Goal: Transaction & Acquisition: Purchase product/service

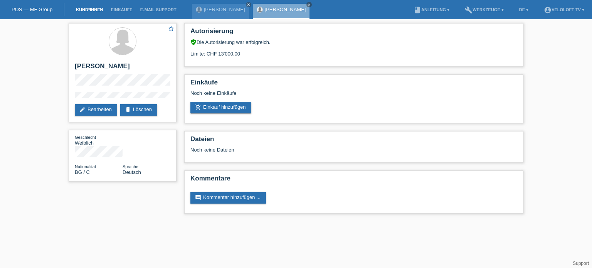
click at [91, 12] on link "Kund*innen" at bounding box center [89, 9] width 35 height 5
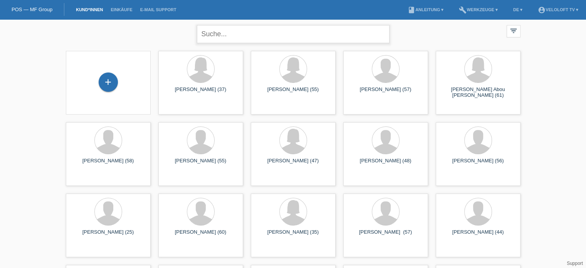
click at [228, 38] on input "text" at bounding box center [293, 34] width 193 height 18
click at [217, 38] on input "text" at bounding box center [293, 34] width 193 height 18
paste input "Silvia Stuker"
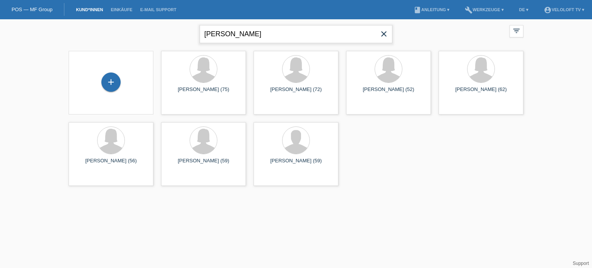
click at [222, 33] on input "Silvia Stuker" at bounding box center [296, 34] width 193 height 18
type input "[PERSON_NAME]"
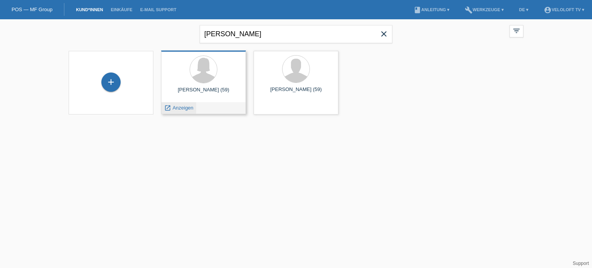
click at [183, 109] on span "Anzeigen" at bounding box center [183, 108] width 21 height 6
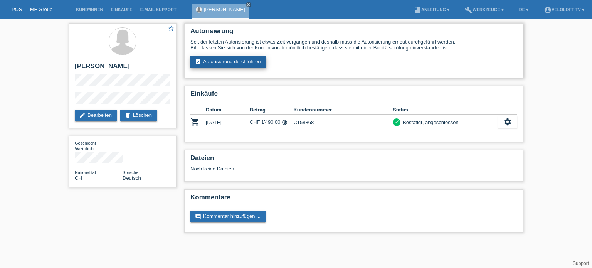
click at [231, 64] on link "assignment_turned_in Autorisierung durchführen" at bounding box center [228, 62] width 76 height 12
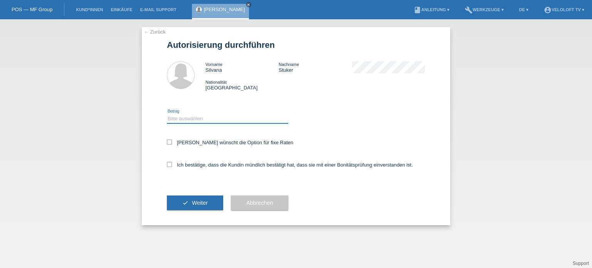
click at [201, 120] on select "Bitte auswählen CHF 1.00 - CHF 499.00 CHF 500.00 - CHF 1'999.00 CHF 2'000.00 - …" at bounding box center [227, 118] width 121 height 9
select select "3"
click at [167, 114] on select "Bitte auswählen CHF 1.00 - CHF 499.00 CHF 500.00 - CHF 1'999.00 CHF 2'000.00 - …" at bounding box center [227, 118] width 121 height 9
click at [168, 142] on icon at bounding box center [169, 142] width 5 height 5
click at [168, 142] on input "Kundin wünscht die Option für fixe Raten" at bounding box center [169, 142] width 5 height 5
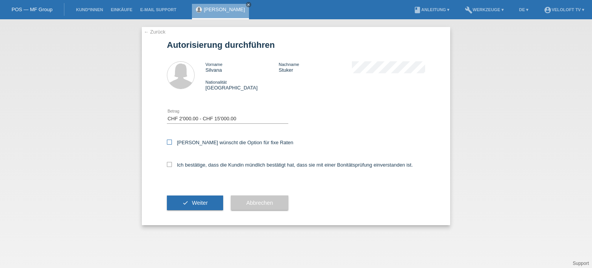
checkbox input "true"
click at [170, 165] on icon at bounding box center [169, 164] width 5 height 5
click at [170, 165] on input "Ich bestätige, dass die Kundin mündlich bestätigt hat, dass sie mit einer Bonit…" at bounding box center [169, 164] width 5 height 5
checkbox input "true"
click at [208, 205] on button "check Weiter" at bounding box center [195, 202] width 56 height 15
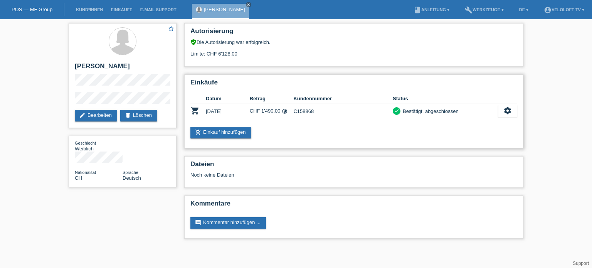
drag, startPoint x: 319, startPoint y: 109, endPoint x: 290, endPoint y: 109, distance: 29.3
click at [290, 109] on tr "shopping_cart 11.04.2024 CHF 1'490.00 timelapse C158868 check settings" at bounding box center [353, 111] width 327 height 16
copy tr "C158868"
drag, startPoint x: 322, startPoint y: 112, endPoint x: 293, endPoint y: 111, distance: 29.3
click at [293, 111] on td "C158868" at bounding box center [342, 111] width 99 height 16
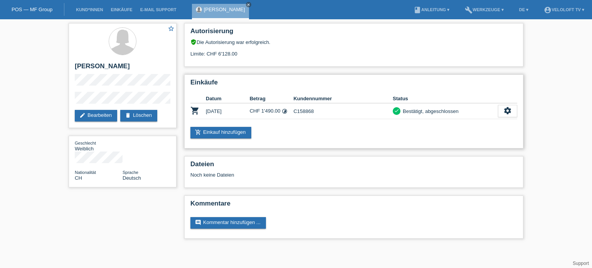
copy td "C158868"
click at [86, 9] on link "Kund*innen" at bounding box center [89, 9] width 35 height 5
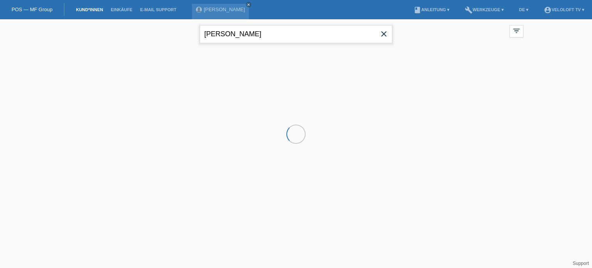
click at [277, 31] on input "[PERSON_NAME]" at bounding box center [296, 34] width 193 height 18
click at [384, 31] on icon "close" at bounding box center [383, 33] width 9 height 9
type input "[PERSON_NAME]"
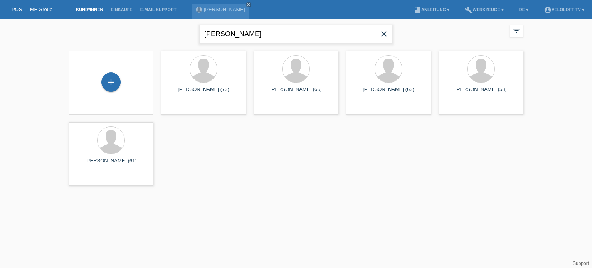
drag, startPoint x: 282, startPoint y: 27, endPoint x: 237, endPoint y: 26, distance: 45.1
click at [204, 36] on input "[PERSON_NAME]" at bounding box center [296, 34] width 193 height 18
click at [108, 81] on div "+" at bounding box center [110, 81] width 19 height 19
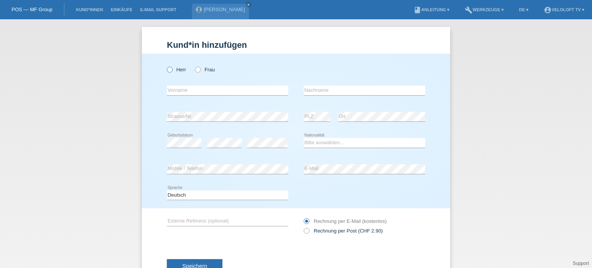
click at [166, 66] on icon at bounding box center [166, 66] width 0 height 0
click at [168, 71] on input "Herr" at bounding box center [169, 69] width 5 height 5
radio input "true"
click at [173, 89] on input "text" at bounding box center [227, 91] width 121 height 10
paste input "[PERSON_NAME]"
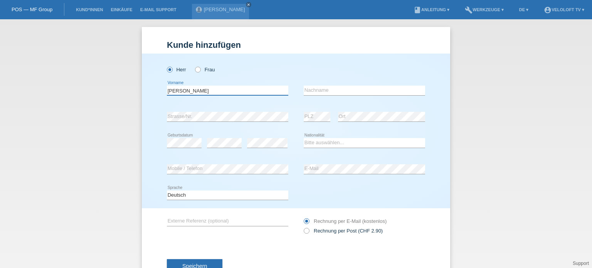
click at [186, 91] on input "[PERSON_NAME]" at bounding box center [227, 91] width 121 height 10
type input "[PERSON_NAME]"
click at [316, 87] on input "text" at bounding box center [364, 91] width 121 height 10
paste input "Brose"
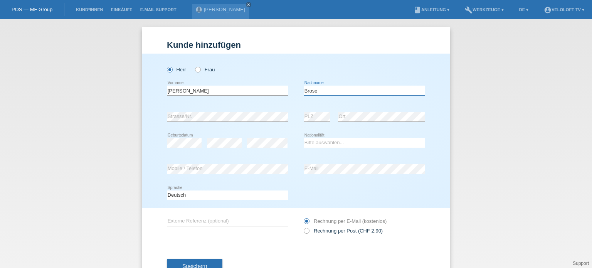
type input "Brose"
click at [313, 140] on select "Bitte auswählen... Schweiz Deutschland Liechtenstein Österreich ------------ Af…" at bounding box center [364, 142] width 121 height 9
select select "CH"
click at [304, 138] on select "Bitte auswählen... Schweiz Deutschland Liechtenstein Österreich ------------ Af…" at bounding box center [364, 142] width 121 height 9
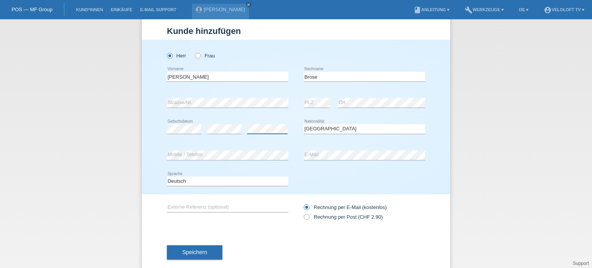
scroll to position [28, 0]
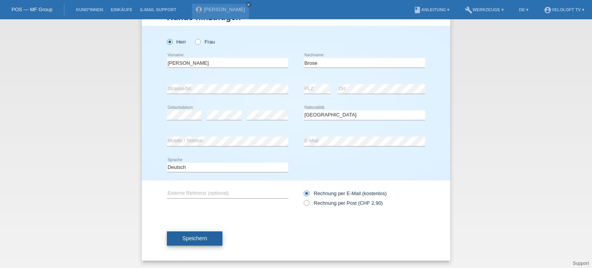
click at [190, 236] on span "Speichern" at bounding box center [194, 238] width 25 height 6
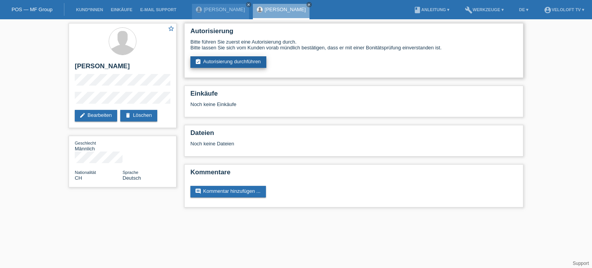
click at [237, 61] on link "assignment_turned_in Autorisierung durchführen" at bounding box center [228, 62] width 76 height 12
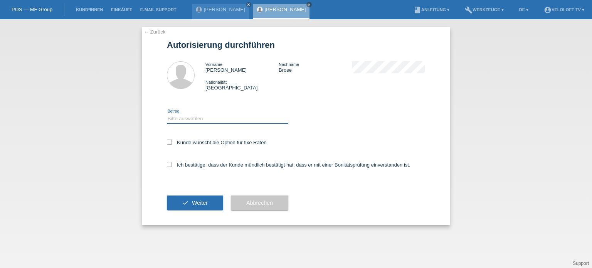
click at [176, 118] on select "Bitte auswählen CHF 1.00 - CHF 499.00 CHF 500.00 - CHF 1'999.00 CHF 2'000.00 - …" at bounding box center [227, 118] width 121 height 9
select select "3"
click at [167, 114] on select "Bitte auswählen CHF 1.00 - CHF 499.00 CHF 500.00 - CHF 1'999.00 CHF 2'000.00 - …" at bounding box center [227, 118] width 121 height 9
click at [169, 143] on icon at bounding box center [169, 142] width 5 height 5
click at [169, 143] on input "Kunde wünscht die Option für fixe Raten" at bounding box center [169, 142] width 5 height 5
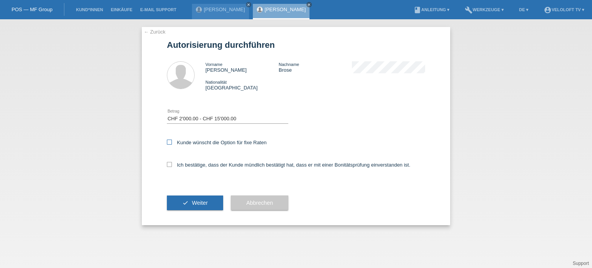
checkbox input "true"
click at [167, 163] on icon at bounding box center [169, 164] width 5 height 5
click at [167, 163] on input "Ich bestätige, dass der Kunde mündlich bestätigt hat, dass er mit einer Bonität…" at bounding box center [169, 164] width 5 height 5
checkbox input "true"
click at [197, 203] on span "Weiter" at bounding box center [200, 203] width 16 height 6
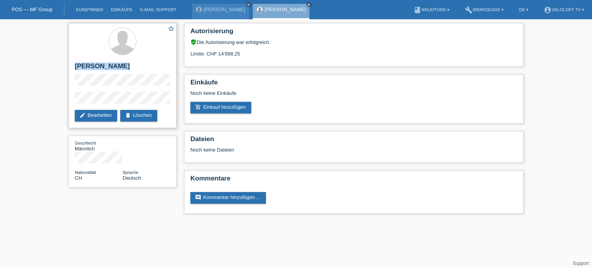
drag, startPoint x: 76, startPoint y: 59, endPoint x: 84, endPoint y: 87, distance: 28.8
click at [84, 87] on div "star_border Heinz Brose edit Bearbeiten delete Löschen" at bounding box center [123, 75] width 108 height 105
click at [126, 64] on h2 "[PERSON_NAME]" at bounding box center [123, 68] width 96 height 12
drag, startPoint x: 124, startPoint y: 63, endPoint x: 74, endPoint y: 62, distance: 50.5
click at [74, 62] on div "star_border Heinz Brose edit Bearbeiten delete Löschen" at bounding box center [123, 75] width 108 height 105
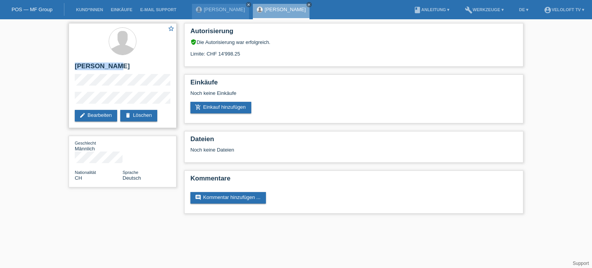
copy h2 "[PERSON_NAME]"
click at [71, 99] on div "star_border Heinz Brose edit Bearbeiten delete Löschen" at bounding box center [123, 75] width 108 height 105
click at [108, 208] on div "star_border Heinz Brose edit Bearbeiten delete Löschen Geschlecht Männlich Nati…" at bounding box center [296, 120] width 462 height 202
drag, startPoint x: 242, startPoint y: 50, endPoint x: 234, endPoint y: 55, distance: 9.0
click at [234, 55] on div "Limite: CHF 14'998.25" at bounding box center [353, 51] width 327 height 12
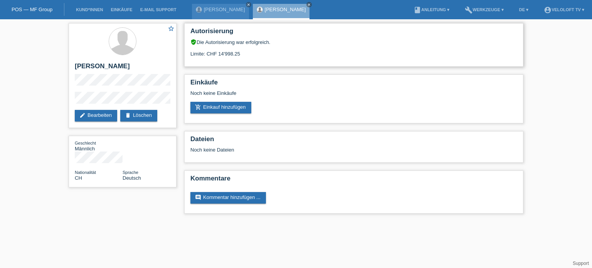
click at [259, 54] on div "Limite: CHF 14'998.25" at bounding box center [353, 51] width 327 height 12
drag, startPoint x: 259, startPoint y: 54, endPoint x: 219, endPoint y: 55, distance: 40.5
click at [219, 55] on div "Limite: CHF 14'998.25" at bounding box center [353, 51] width 327 height 12
copy div "14'998.25"
click at [222, 9] on link "[PERSON_NAME]" at bounding box center [224, 10] width 41 height 6
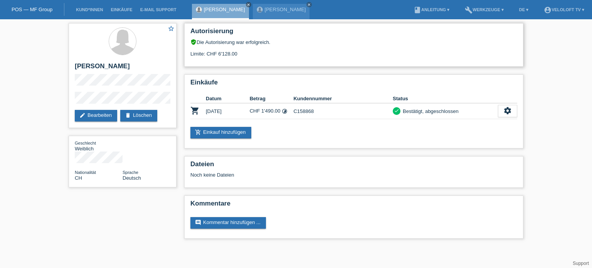
drag, startPoint x: 247, startPoint y: 54, endPoint x: 215, endPoint y: 56, distance: 31.7
click at [215, 56] on div "Limite: CHF 6'128.00" at bounding box center [353, 51] width 327 height 12
copy div "6'128.00"
drag, startPoint x: 321, startPoint y: 111, endPoint x: 293, endPoint y: 113, distance: 28.6
click at [293, 113] on td "C158868" at bounding box center [342, 111] width 99 height 16
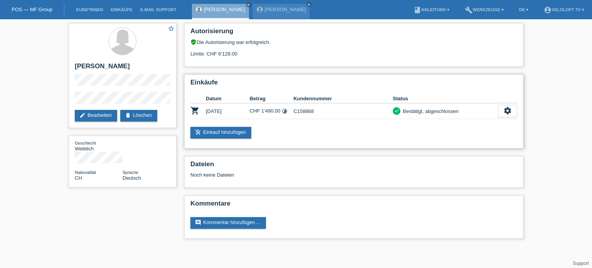
copy td "C158868"
click at [71, 100] on div "star_border [PERSON_NAME] edit Bearbeiten delete Löschen" at bounding box center [123, 75] width 108 height 105
click at [125, 91] on div "star_border [PERSON_NAME] edit Bearbeiten delete Löschen" at bounding box center [123, 75] width 108 height 105
click at [111, 66] on h2 "[PERSON_NAME]" at bounding box center [123, 68] width 96 height 12
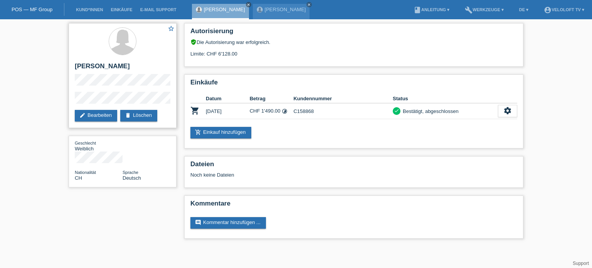
copy h2 "Stuker"
drag, startPoint x: 320, startPoint y: 109, endPoint x: 294, endPoint y: 112, distance: 25.7
click at [294, 112] on td "C158868" at bounding box center [342, 111] width 99 height 16
copy td "C158868"
click at [211, 134] on link "add_shopping_cart Einkauf hinzufügen" at bounding box center [220, 133] width 61 height 12
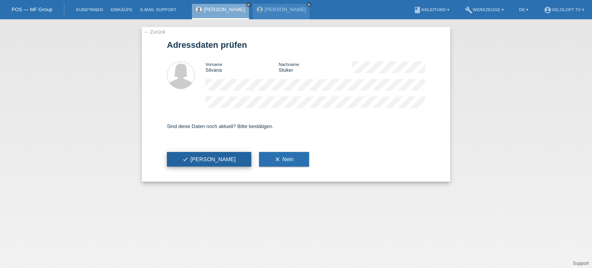
click at [197, 157] on button "check Ja" at bounding box center [209, 159] width 84 height 15
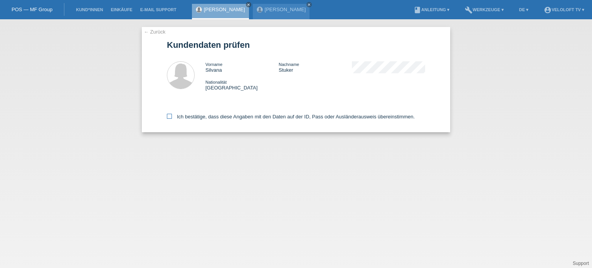
click at [168, 118] on icon at bounding box center [169, 116] width 5 height 5
click at [168, 118] on input "Ich bestätige, dass diese Angaben mit den Daten auf der ID, Pass oder Ausländer…" at bounding box center [169, 116] width 5 height 5
checkbox input "true"
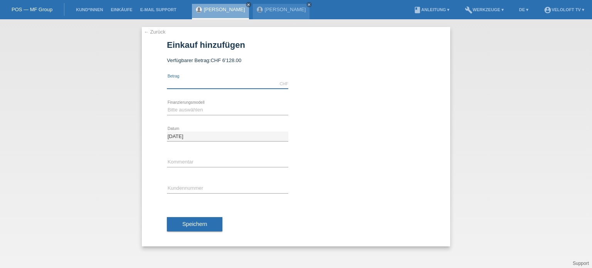
click at [181, 84] on input "text" at bounding box center [227, 84] width 121 height 10
type input "2990.00"
click at [183, 109] on select "Bitte auswählen Fixe Raten Kauf auf Rechnung mit Teilzahlungsoption" at bounding box center [227, 109] width 121 height 9
select select "77"
click at [167, 105] on select "Bitte auswählen Fixe Raten Kauf auf Rechnung mit Teilzahlungsoption" at bounding box center [227, 109] width 121 height 9
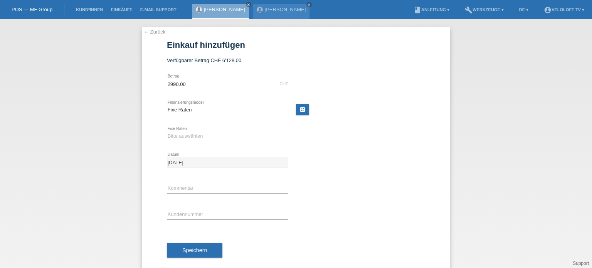
click at [179, 128] on div "Bitte auswählen 4 Raten 5 Raten 6 Raten 7 Raten 8 Raten 9 Raten 10 Raten 11 Rat…" at bounding box center [227, 136] width 121 height 26
click at [181, 139] on select "Bitte auswählen 4 Raten 5 Raten 6 Raten 7 Raten 8 Raten 9 Raten 10 Raten 11 Rat…" at bounding box center [227, 135] width 121 height 9
select select "202"
click at [167, 131] on select "Bitte auswählen 4 Raten 5 Raten 6 Raten 7 Raten 8 Raten 9 Raten 10 Raten 11 Rat…" at bounding box center [227, 135] width 121 height 9
click at [180, 189] on input "text" at bounding box center [227, 188] width 121 height 10
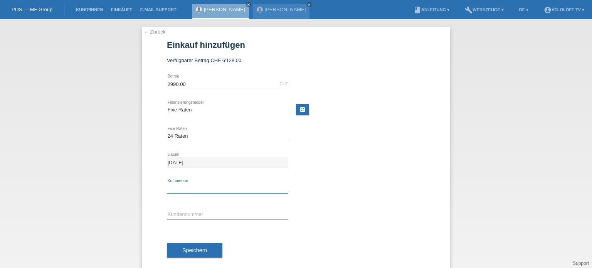
type input "[DOMAIN_NAME]"
click at [185, 211] on input "text" at bounding box center [227, 215] width 121 height 10
paste input "C158868"
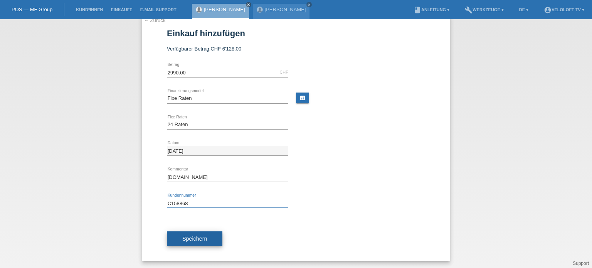
type input "C158868"
click at [196, 241] on span "Speichern" at bounding box center [194, 238] width 25 height 6
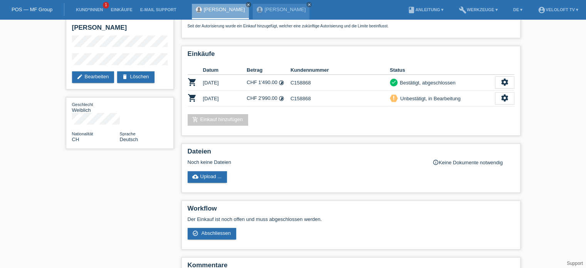
scroll to position [77, 0]
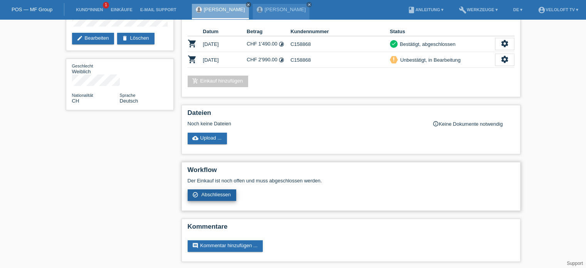
click at [214, 194] on span "Abschliessen" at bounding box center [216, 195] width 30 height 6
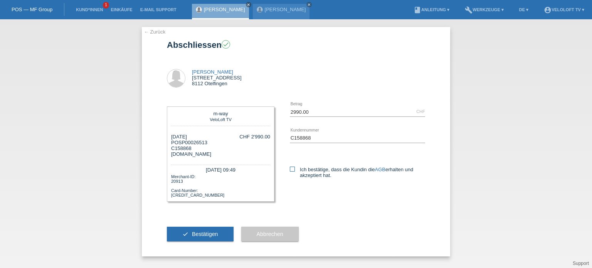
click at [291, 170] on icon at bounding box center [292, 168] width 5 height 5
click at [291, 170] on input "Ich bestätige, dass die Kundin die AGB erhalten und akzeptiert hat." at bounding box center [292, 168] width 5 height 5
checkbox input "true"
click at [203, 233] on span "Bestätigen" at bounding box center [205, 234] width 26 height 6
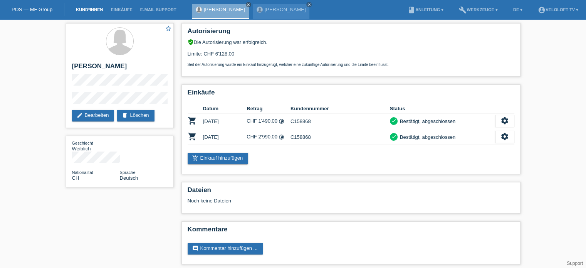
click at [93, 8] on link "Kund*innen" at bounding box center [89, 9] width 35 height 5
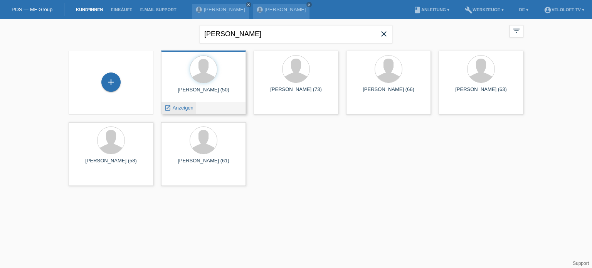
click at [180, 110] on span "Anzeigen" at bounding box center [183, 108] width 21 height 6
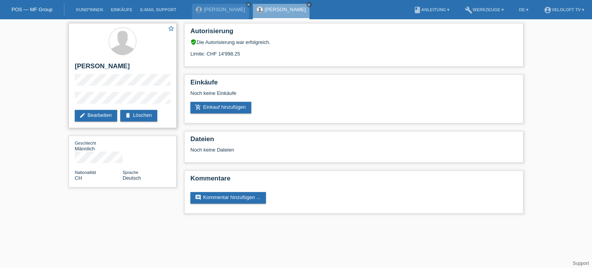
click at [119, 89] on div "star_border [PERSON_NAME] edit Bearbeiten delete Löschen" at bounding box center [123, 75] width 108 height 105
click at [36, 123] on div "star_border [PERSON_NAME] edit Bearbeiten delete Löschen Geschlecht Männlich Na…" at bounding box center [296, 120] width 592 height 202
click at [232, 108] on link "add_shopping_cart Einkauf hinzufügen" at bounding box center [220, 108] width 61 height 12
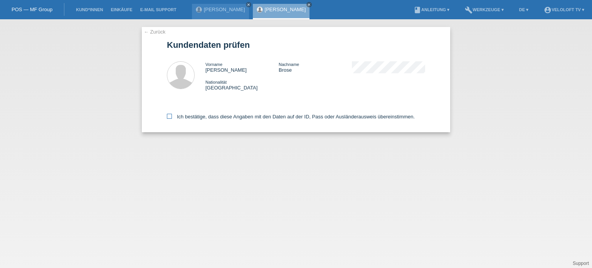
click at [169, 117] on icon at bounding box center [169, 116] width 5 height 5
click at [169, 117] on input "Ich bestätige, dass diese Angaben mit den Daten auf der ID, Pass oder Ausländer…" at bounding box center [169, 116] width 5 height 5
checkbox input "true"
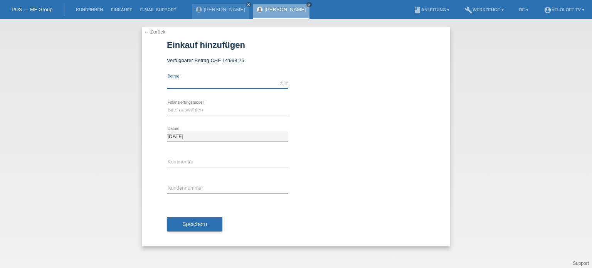
click at [178, 85] on input "text" at bounding box center [227, 84] width 121 height 10
type input "2990.00"
click at [176, 106] on select "Bitte auswählen Fixe Raten Kauf auf Rechnung mit Teilzahlungsoption" at bounding box center [227, 109] width 121 height 9
select select "77"
click at [167, 105] on select "Bitte auswählen Fixe Raten Kauf auf Rechnung mit Teilzahlungsoption" at bounding box center [227, 109] width 121 height 9
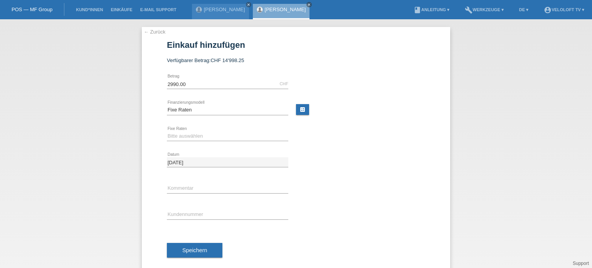
click at [179, 130] on div "Bitte auswählen 4 Raten 5 Raten 6 Raten 7 Raten 8 Raten 9 Raten 10 Raten 11 Rat…" at bounding box center [227, 136] width 121 height 26
click at [179, 137] on select "Bitte auswählen 4 Raten 5 Raten 6 Raten 7 Raten 8 Raten 9 Raten 10 Raten 11 Rat…" at bounding box center [227, 135] width 121 height 9
select select "172"
click at [167, 131] on select "Bitte auswählen 4 Raten 5 Raten 6 Raten 7 Raten 8 Raten 9 Raten 10 Raten 11 Rat…" at bounding box center [227, 135] width 121 height 9
click at [176, 189] on input "text" at bounding box center [227, 188] width 121 height 10
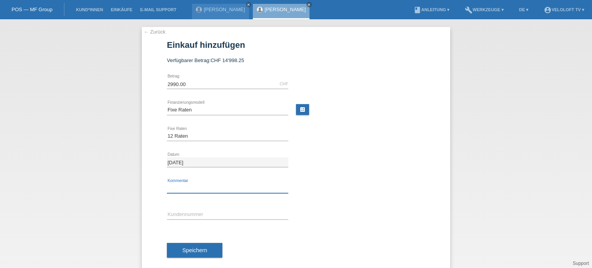
type input "[DOMAIN_NAME]"
click at [204, 211] on input "text" at bounding box center [227, 215] width 121 height 10
paste input "C164687"
type input "C164687"
click at [196, 251] on span "Speichern" at bounding box center [194, 250] width 25 height 6
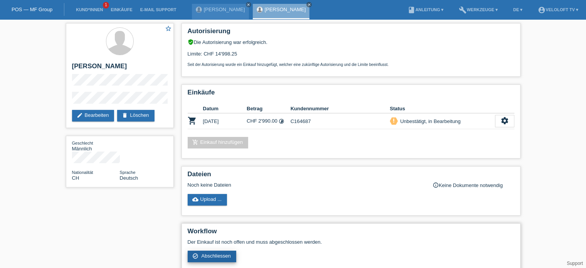
click at [219, 257] on span "Abschliessen" at bounding box center [216, 256] width 30 height 6
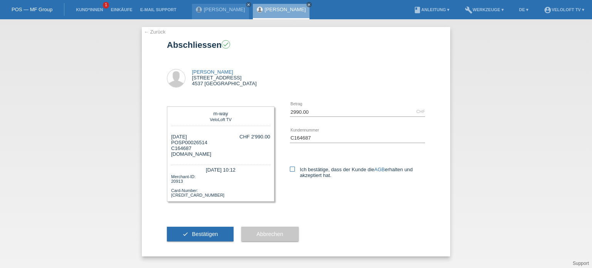
click at [292, 168] on icon at bounding box center [292, 168] width 5 height 5
click at [292, 168] on input "Ich bestätige, dass der Kunde die AGB erhalten und akzeptiert hat." at bounding box center [292, 168] width 5 height 5
checkbox input "true"
click at [192, 232] on span "Bestätigen" at bounding box center [205, 234] width 26 height 6
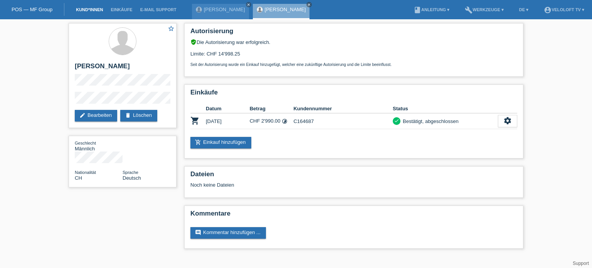
click at [94, 10] on link "Kund*innen" at bounding box center [89, 9] width 35 height 5
